Goal: Information Seeking & Learning: Check status

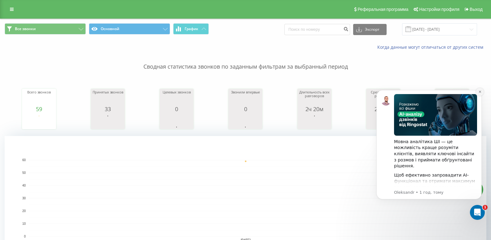
click at [479, 91] on icon "Dismiss notification" at bounding box center [479, 91] width 3 height 3
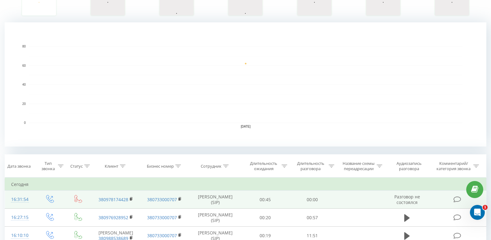
scroll to position [124, 0]
